Goal: Check status: Check status

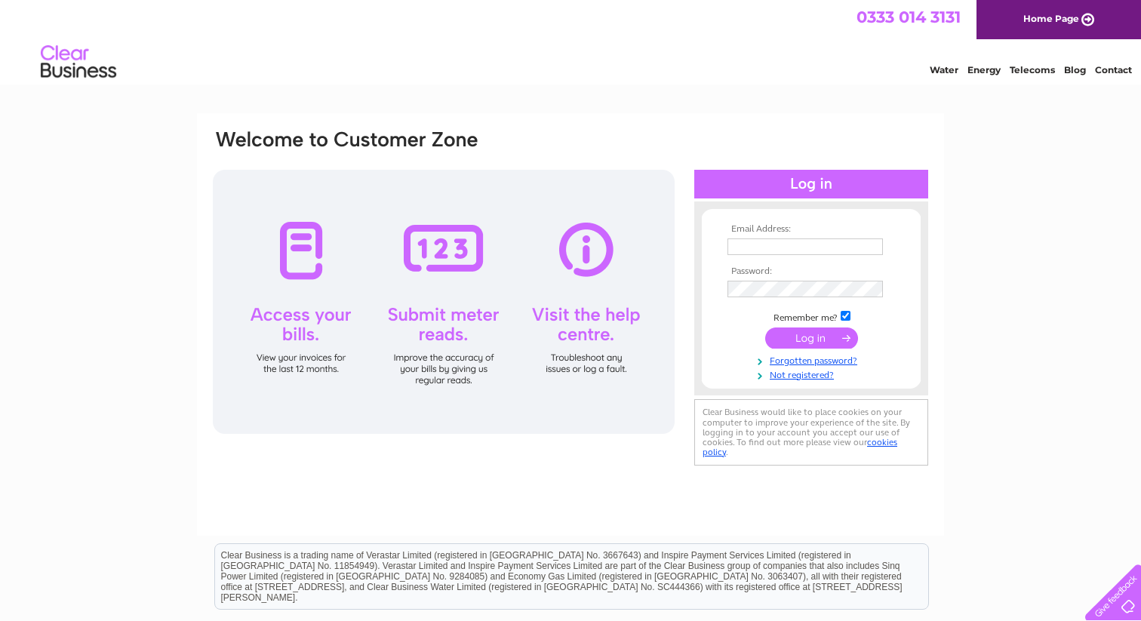
type input "[EMAIL_ADDRESS][DOMAIN_NAME]"
click at [811, 337] on input "submit" at bounding box center [812, 338] width 93 height 21
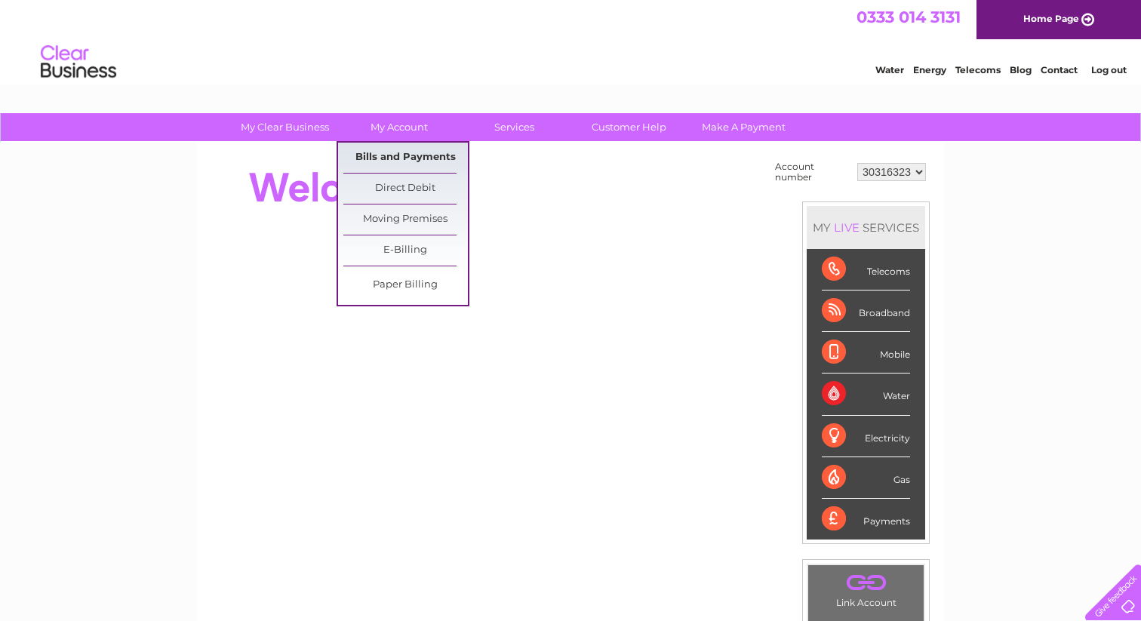
click at [387, 157] on link "Bills and Payments" at bounding box center [405, 158] width 125 height 30
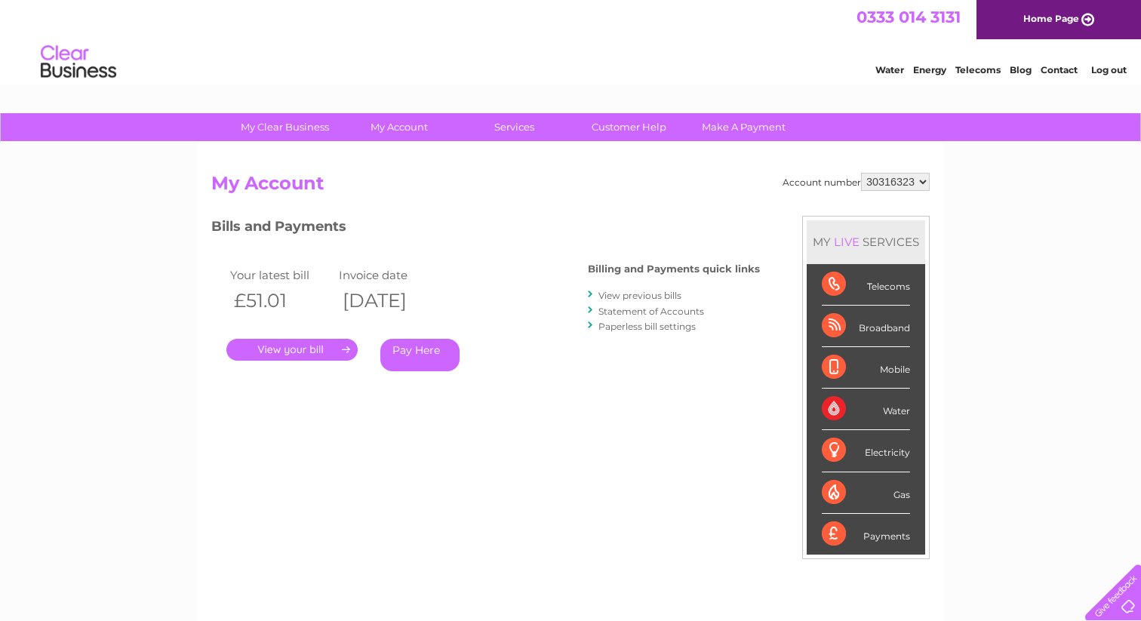
click at [887, 181] on select "30316323 30317789" at bounding box center [895, 182] width 69 height 18
select select "30317789"
click at [861, 173] on select "30316323 30317789" at bounding box center [895, 182] width 69 height 18
click at [130, 41] on div "Water Energy Telecoms Blog Contact Log out" at bounding box center [570, 63] width 1141 height 49
